Goal: Download file/media

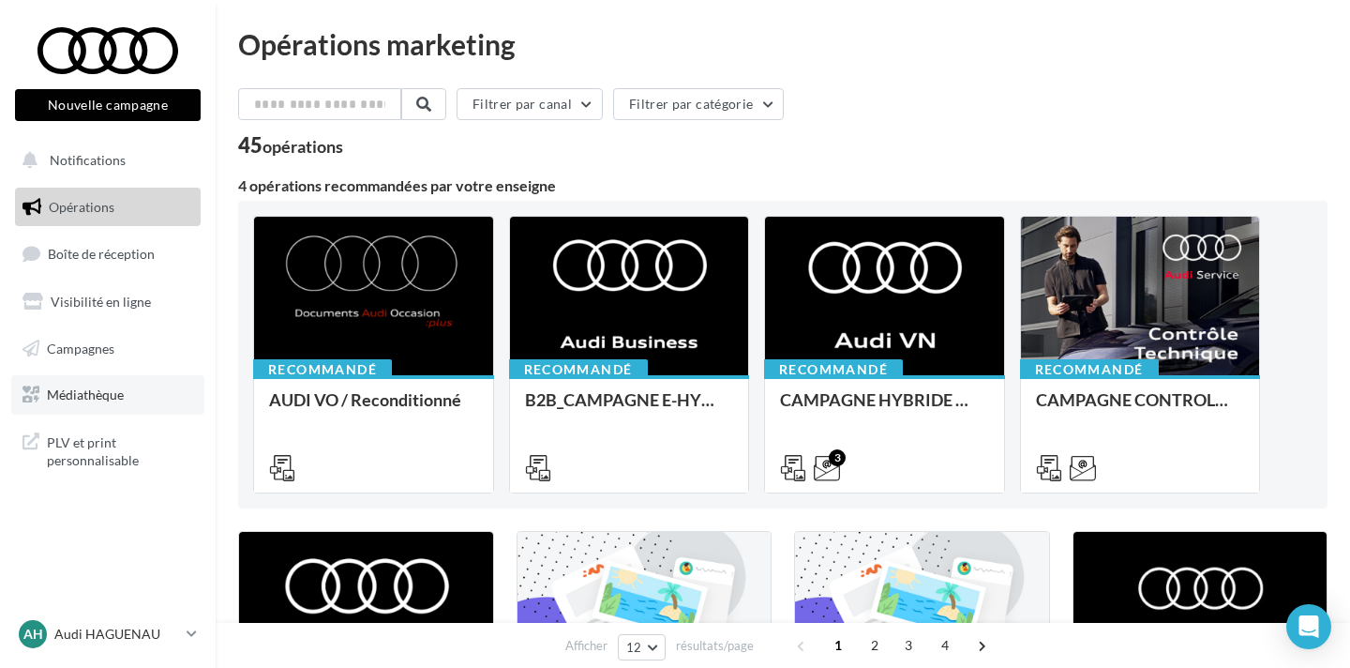
click at [87, 384] on link "Médiathèque" at bounding box center [107, 394] width 193 height 39
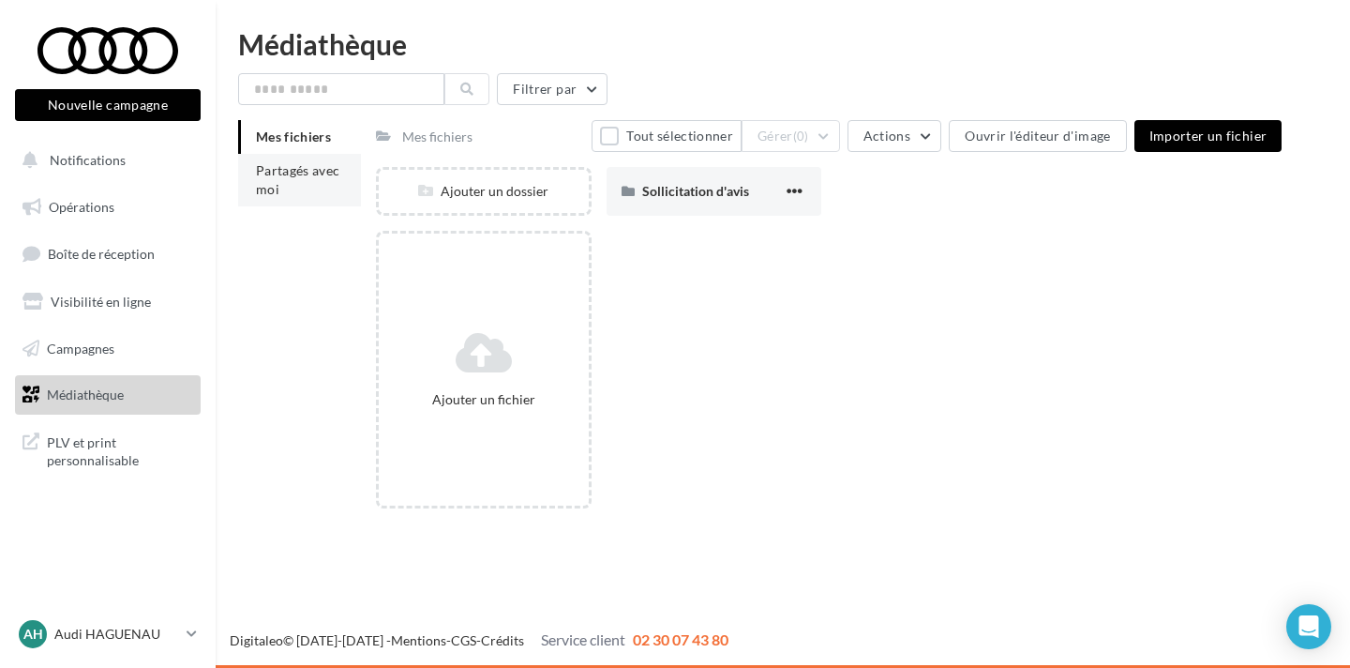
click at [289, 183] on li "Partagés avec moi" at bounding box center [299, 180] width 123 height 53
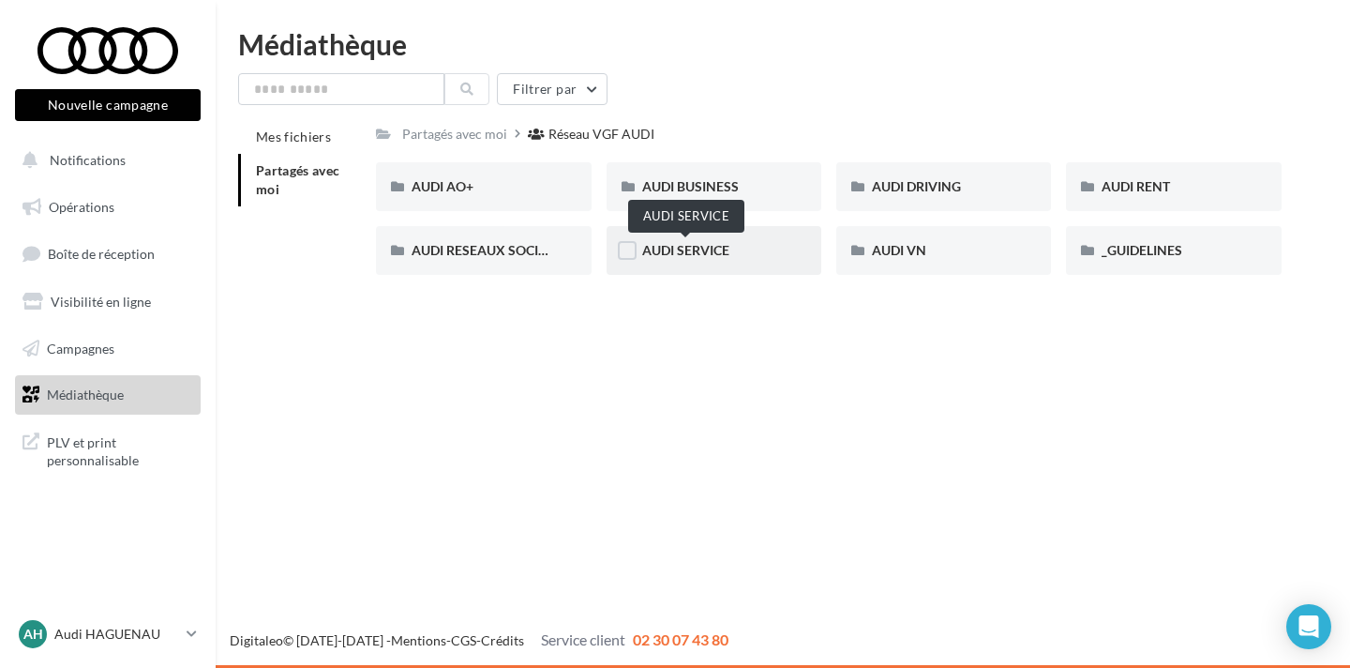
click at [701, 246] on span "AUDI SERVICE" at bounding box center [685, 250] width 87 height 16
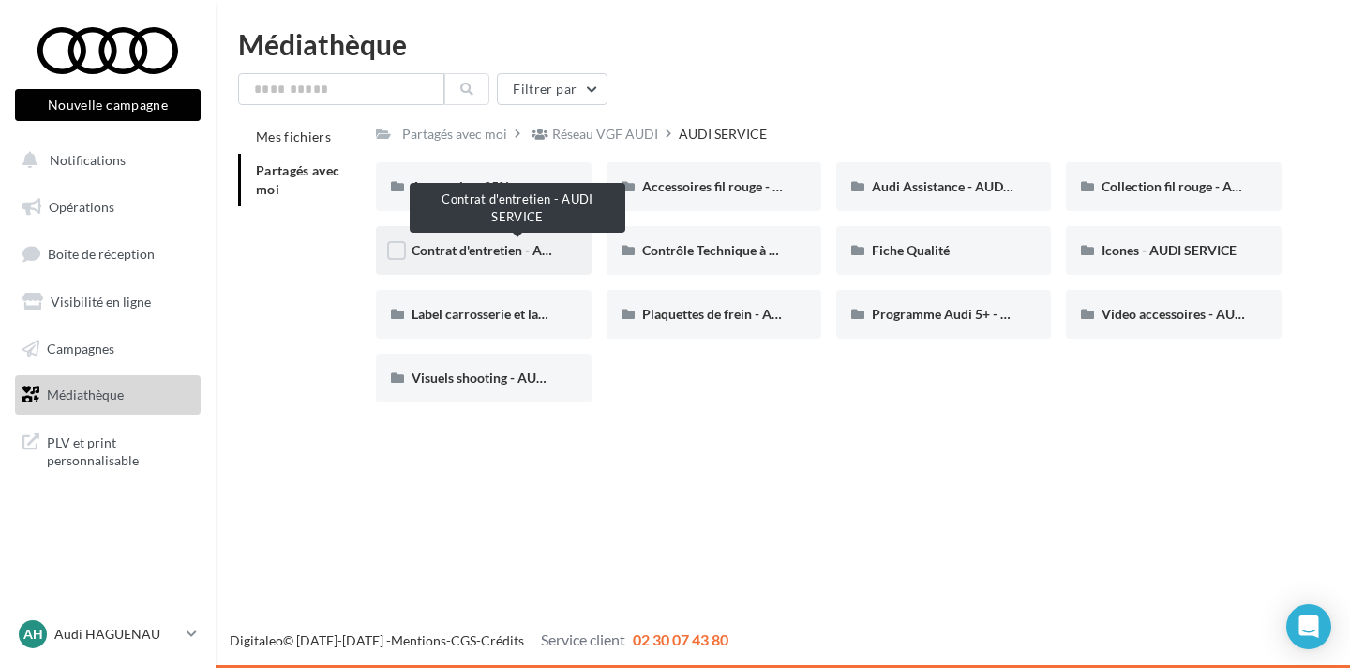
click at [526, 249] on span "Contrat d'entretien - AUDI SERVICE" at bounding box center [516, 250] width 208 height 16
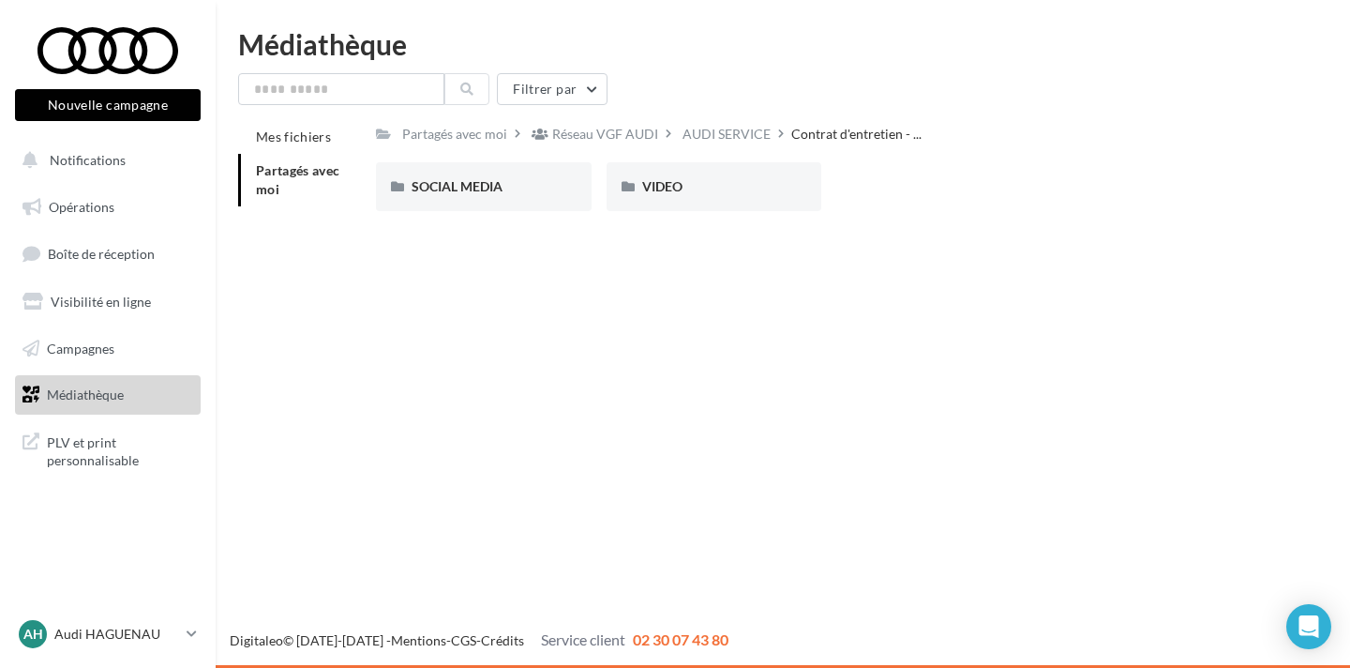
click at [322, 174] on span "Partagés avec moi" at bounding box center [298, 179] width 84 height 35
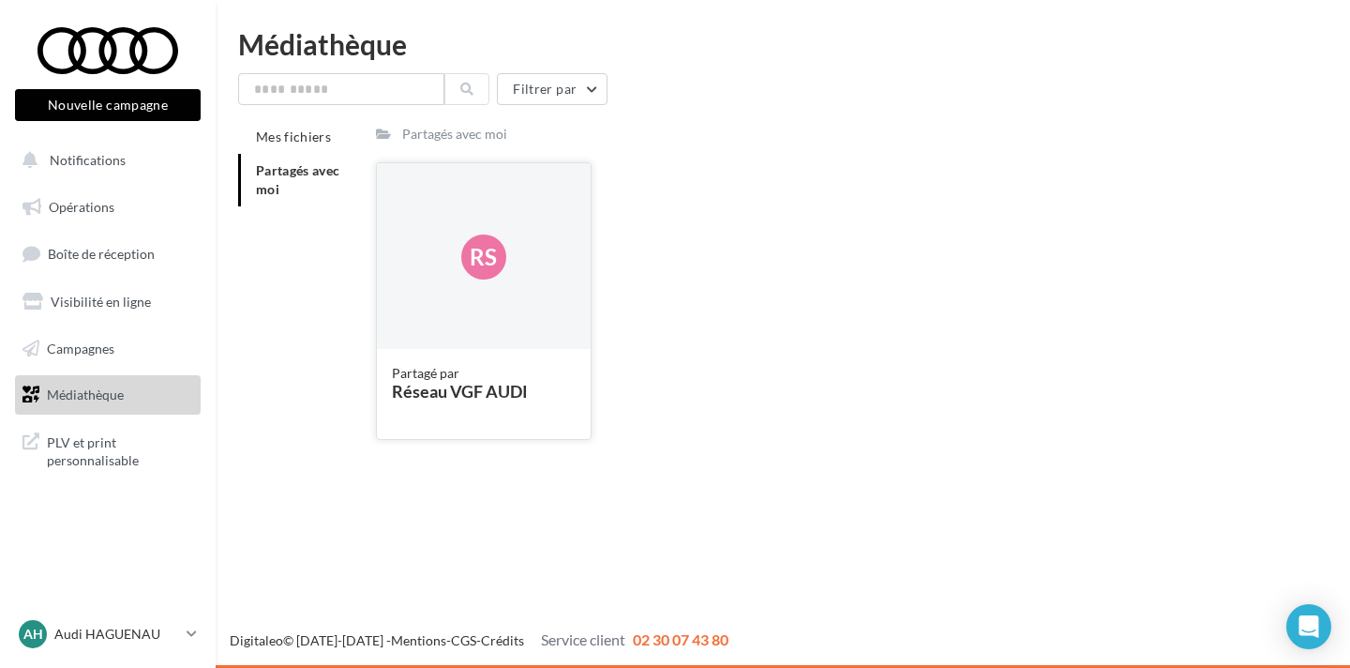
click at [495, 282] on div "Rs" at bounding box center [483, 257] width 213 height 188
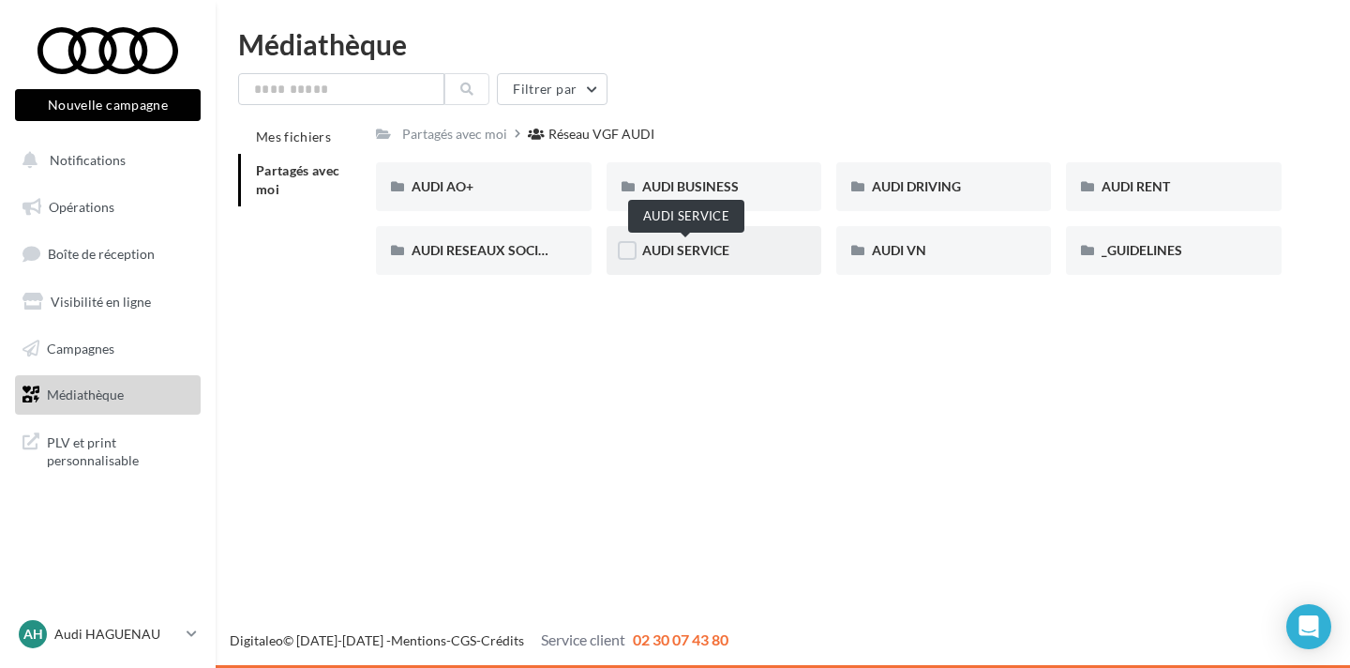
click at [686, 249] on span "AUDI SERVICE" at bounding box center [685, 250] width 87 height 16
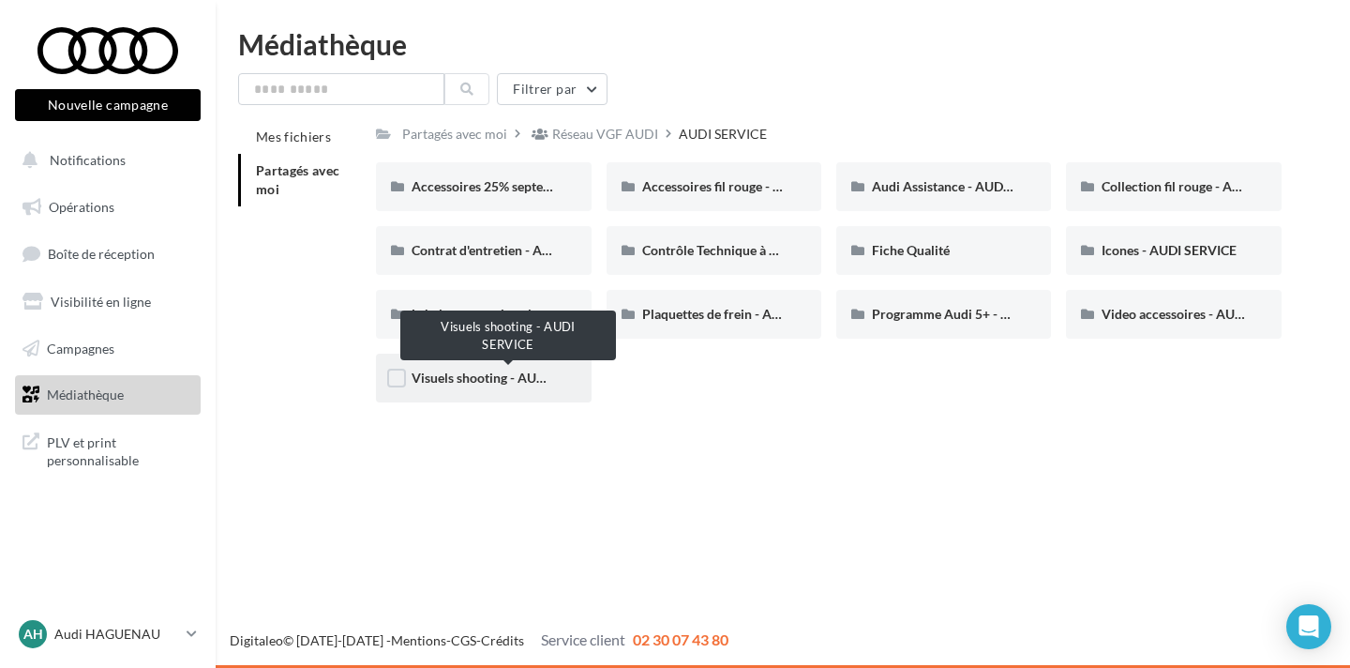
click at [486, 371] on span "Visuels shooting - AUDI SERVICE" at bounding box center [508, 377] width 193 height 16
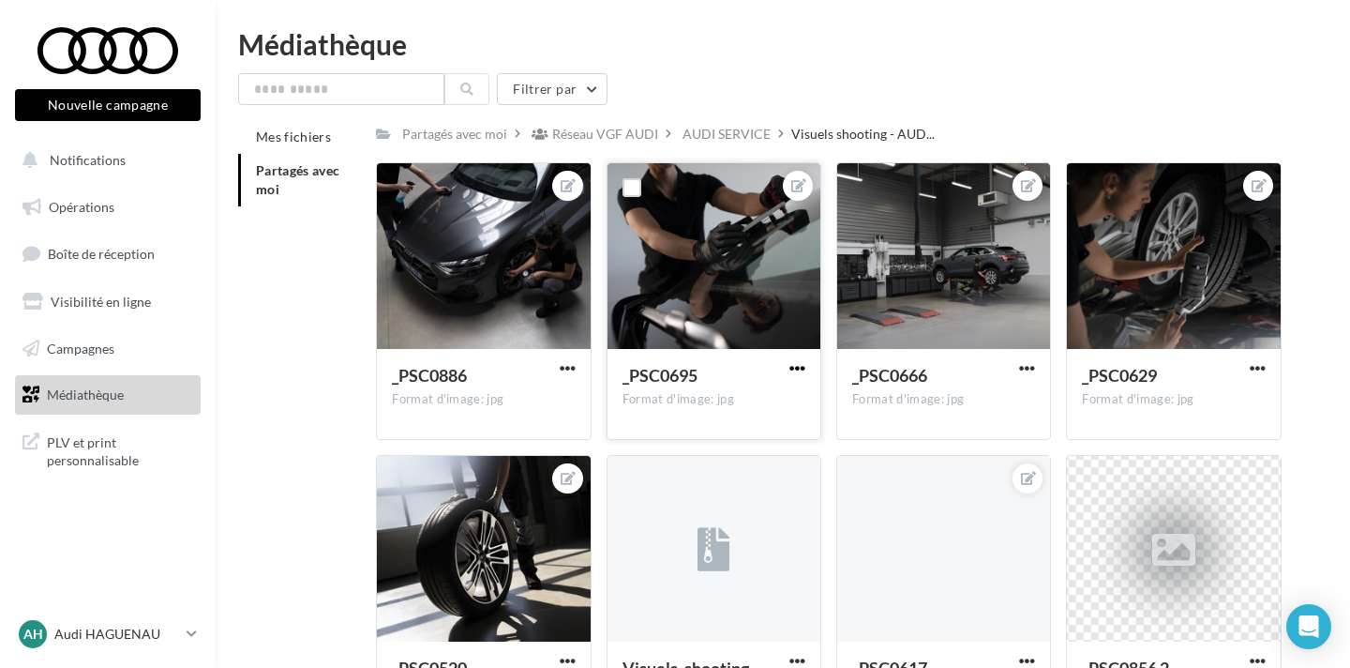
click at [795, 367] on span "button" at bounding box center [798, 368] width 16 height 16
click at [738, 458] on button "Télécharger" at bounding box center [710, 454] width 198 height 49
click at [149, 639] on p "Audi HAGUENAU" at bounding box center [116, 634] width 125 height 19
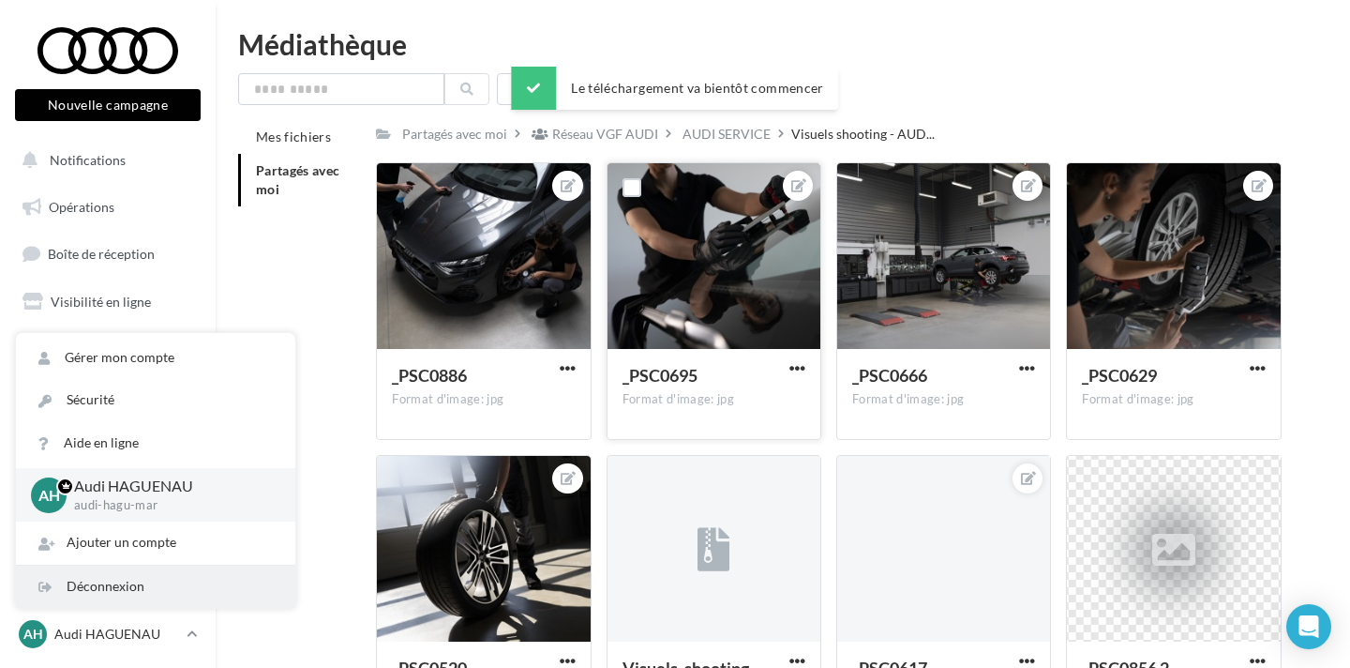
click at [131, 592] on div "Déconnexion" at bounding box center [155, 586] width 279 height 42
